Goal: Task Accomplishment & Management: Manage account settings

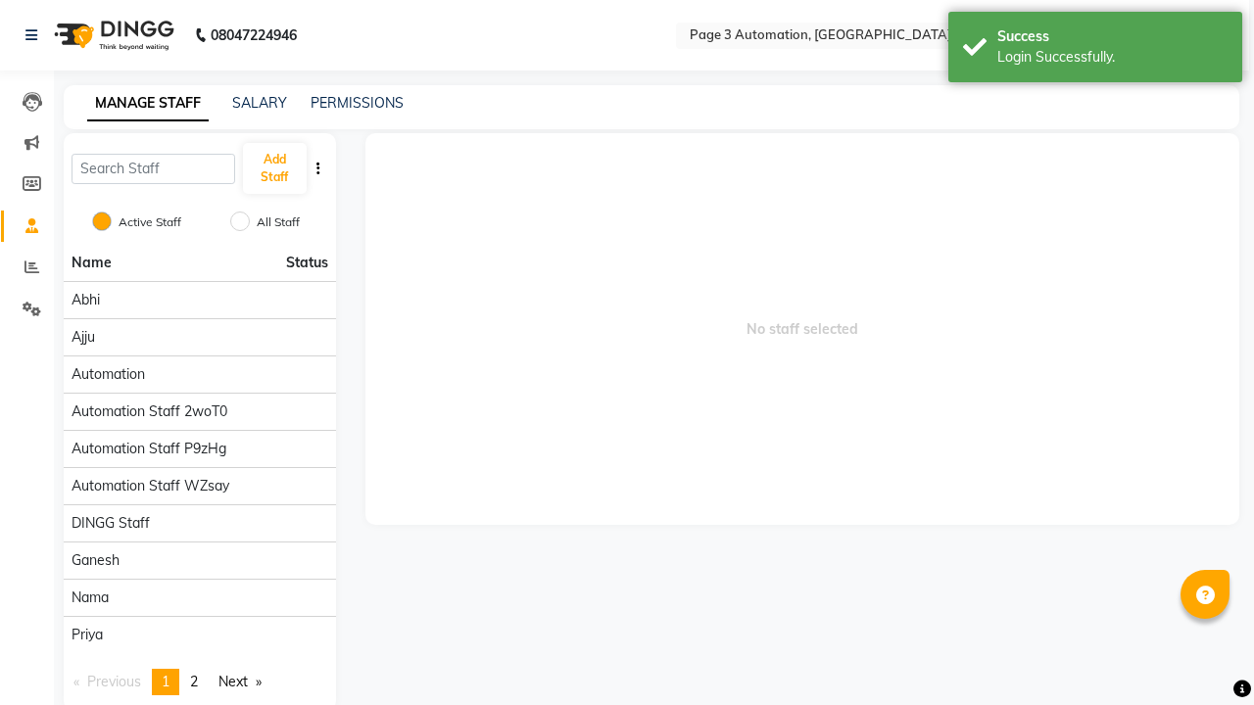
scroll to position [26, 0]
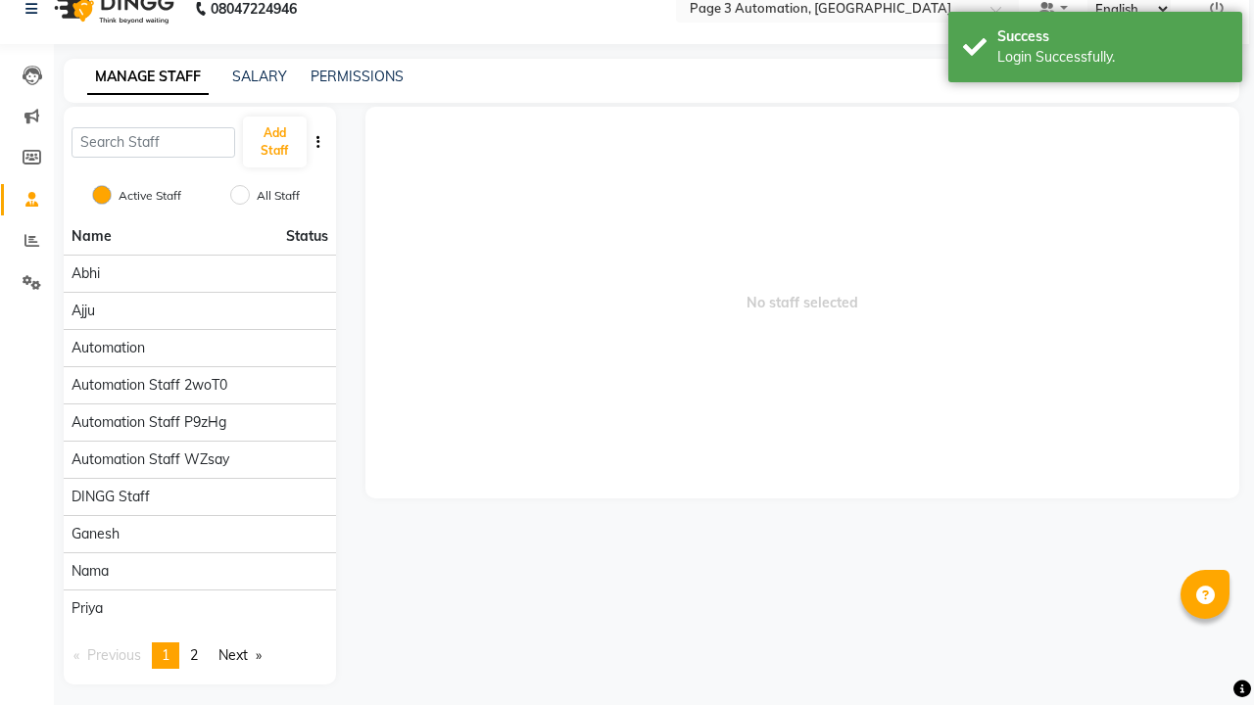
click at [1217, 9] on icon at bounding box center [1217, 9] width 14 height 14
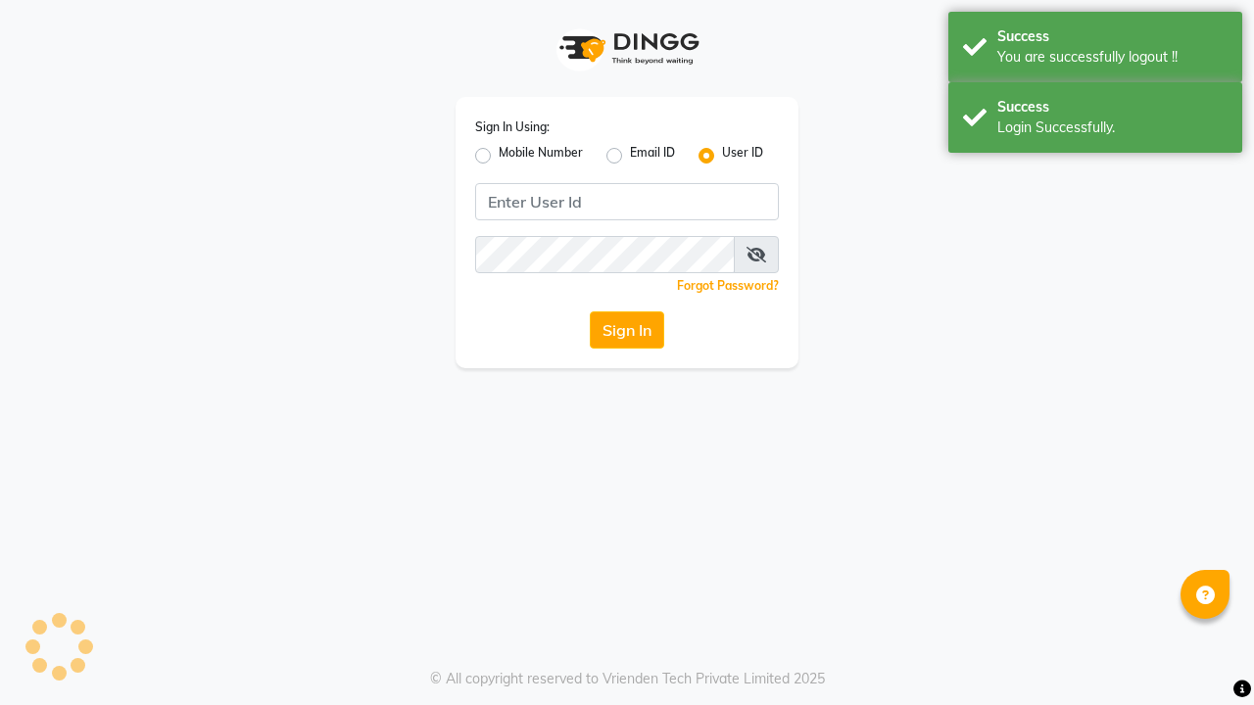
scroll to position [0, 0]
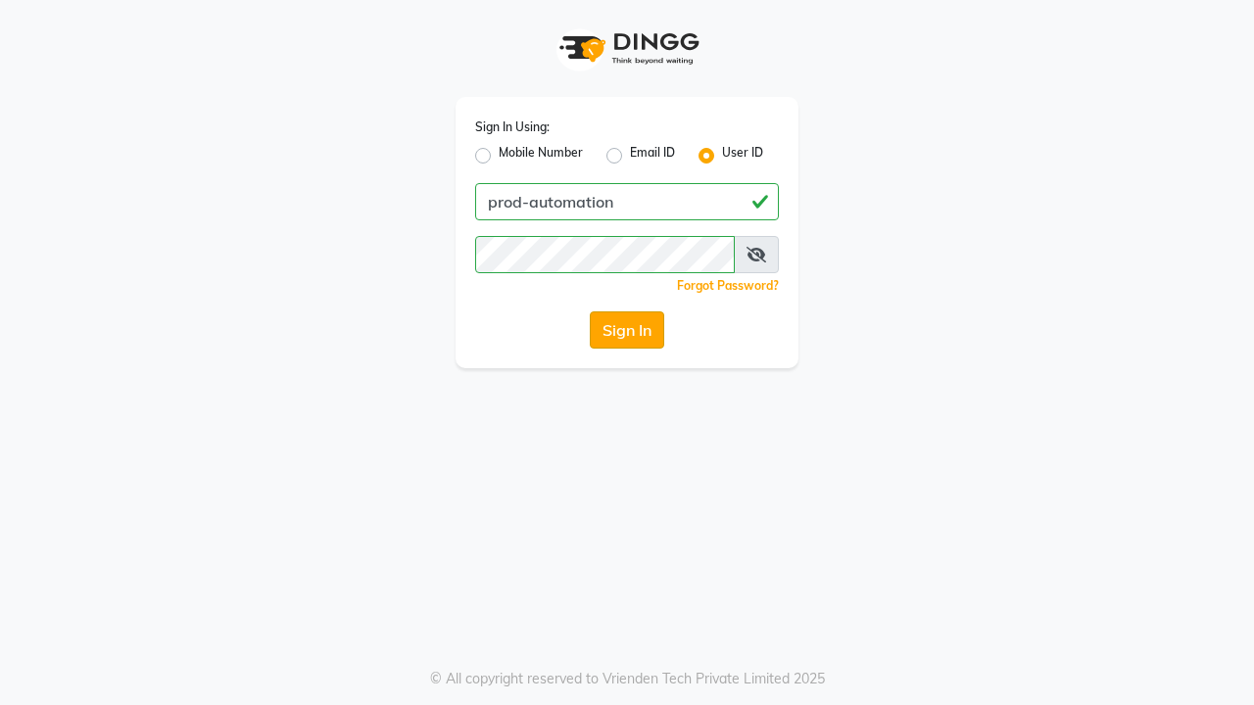
click at [627, 330] on button "Sign In" at bounding box center [627, 330] width 74 height 37
